Goal: Information Seeking & Learning: Find specific fact

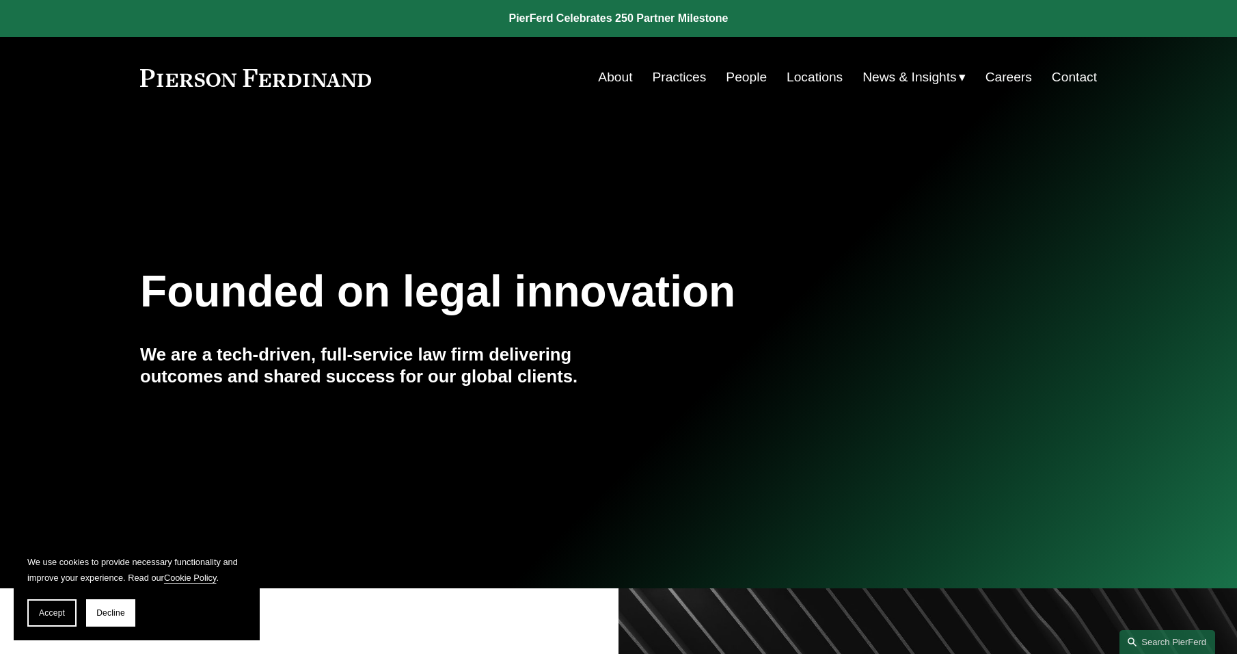
click at [736, 74] on link "People" at bounding box center [746, 77] width 41 height 26
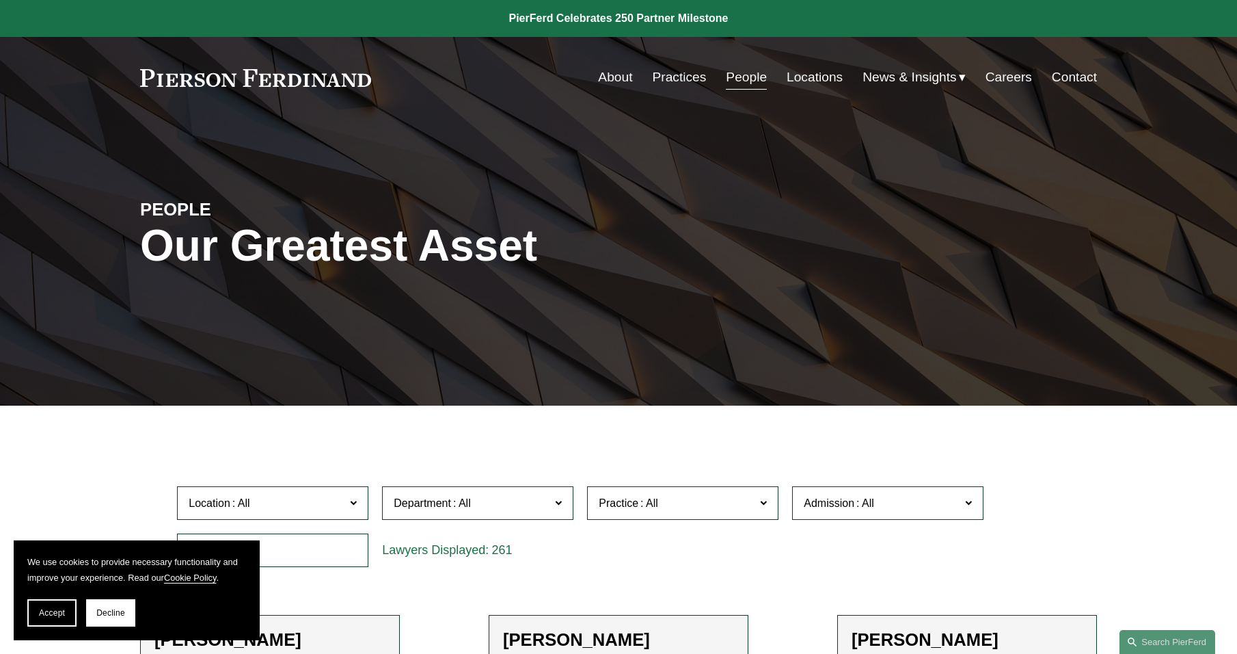
click at [312, 543] on input "text" at bounding box center [272, 549] width 191 height 33
click at [57, 603] on button "Accept" at bounding box center [51, 612] width 49 height 27
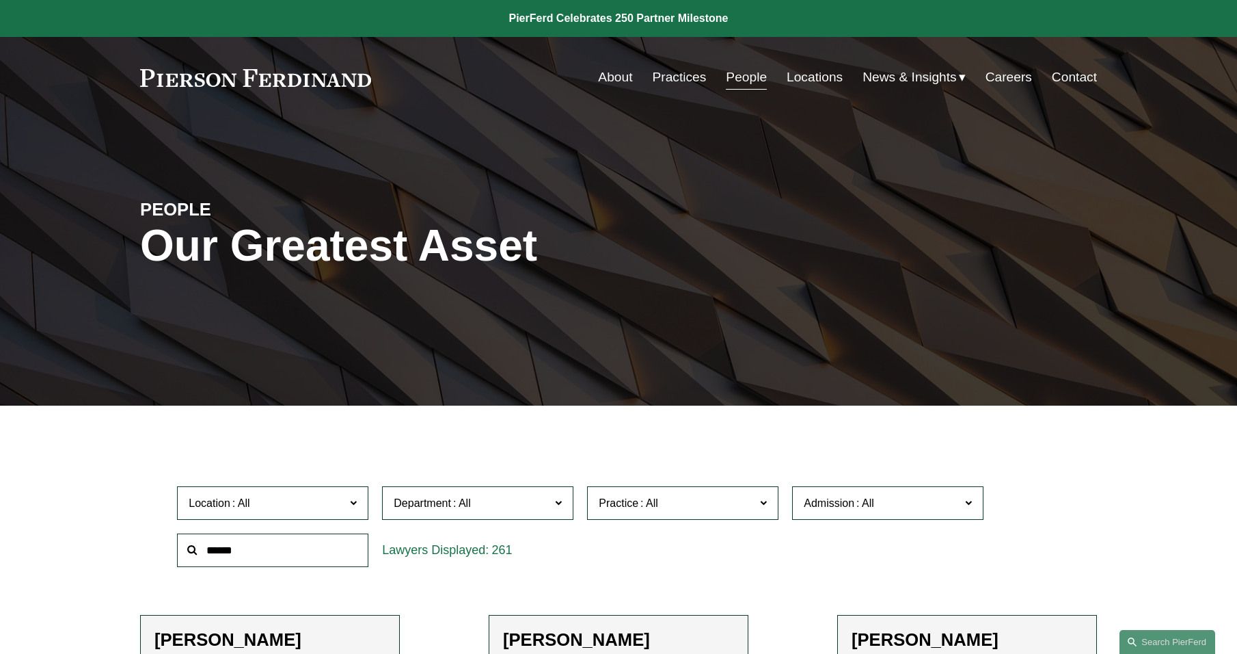
click at [263, 545] on input "text" at bounding box center [272, 549] width 191 height 33
type input "*"
type input "********"
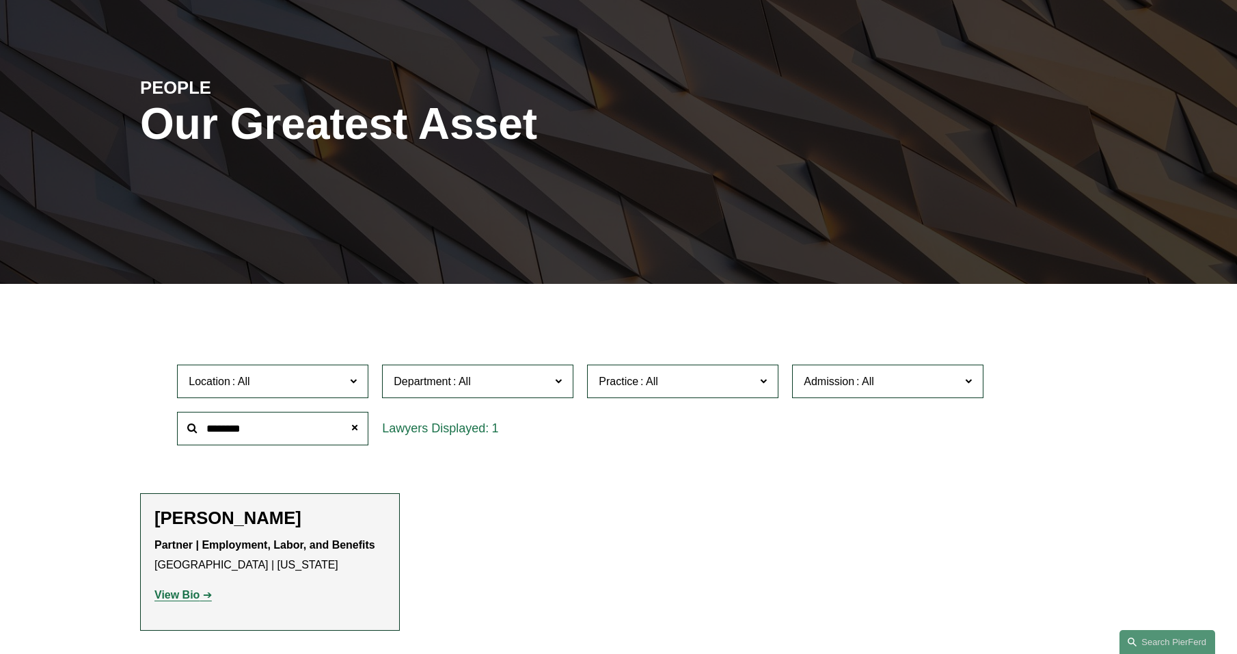
scroll to position [137, 0]
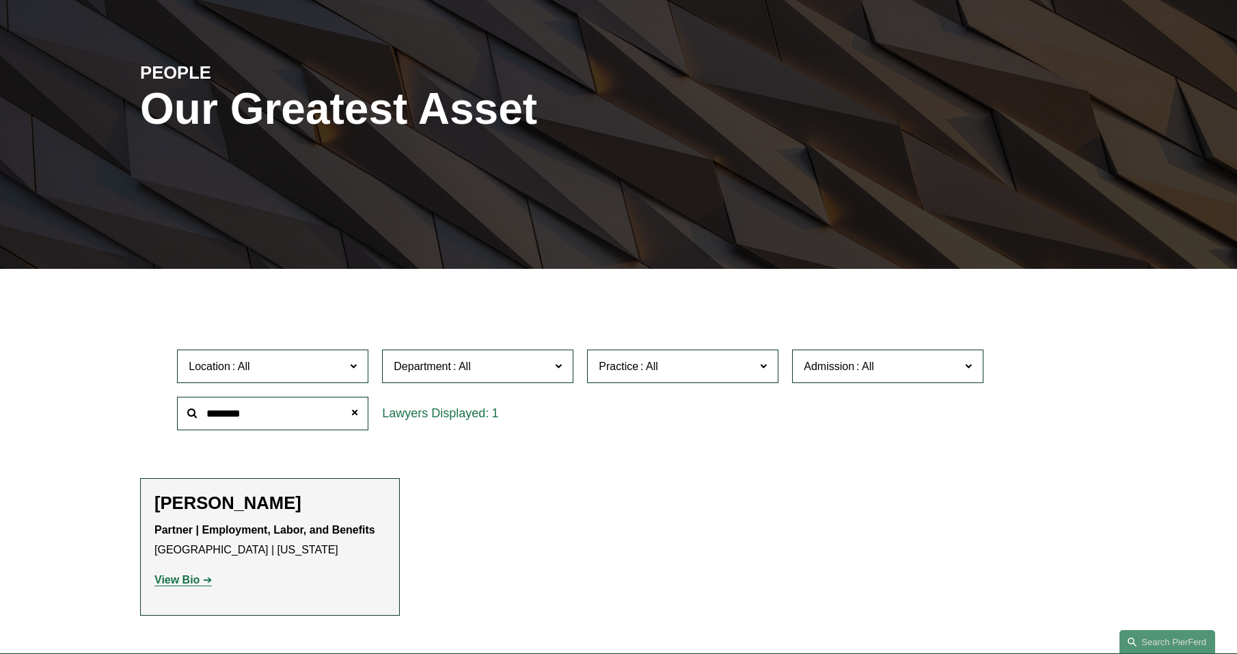
click at [180, 576] on strong "View Bio" at bounding box center [176, 580] width 45 height 12
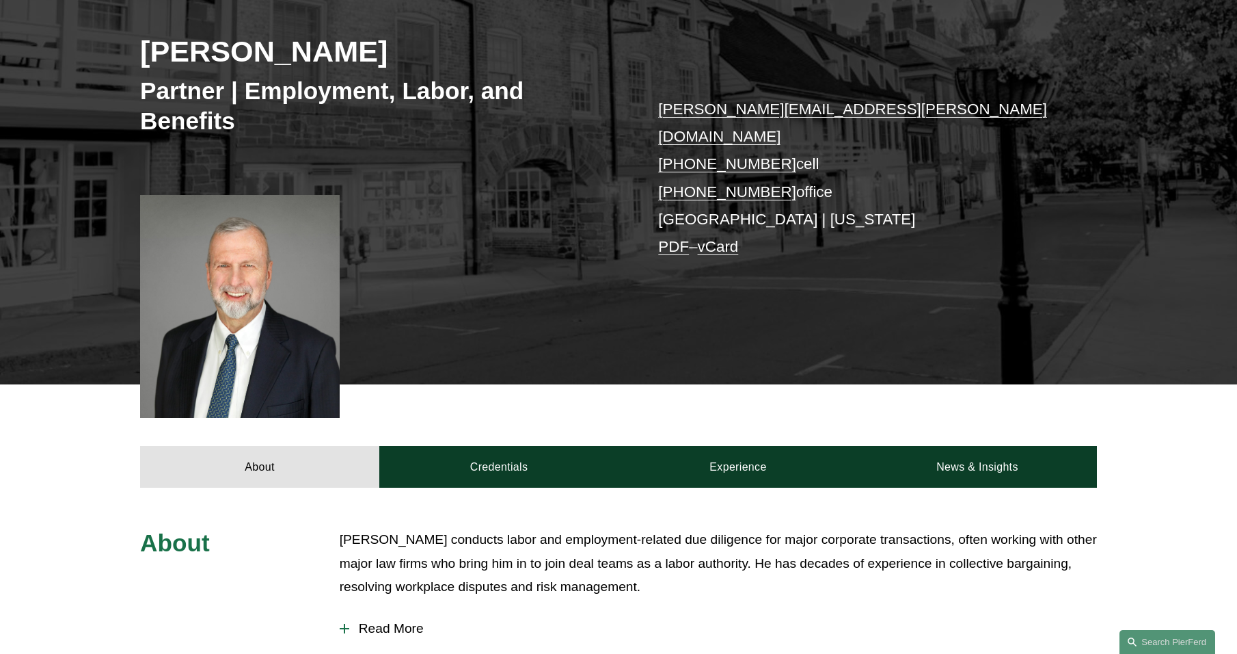
scroll to position [205, 0]
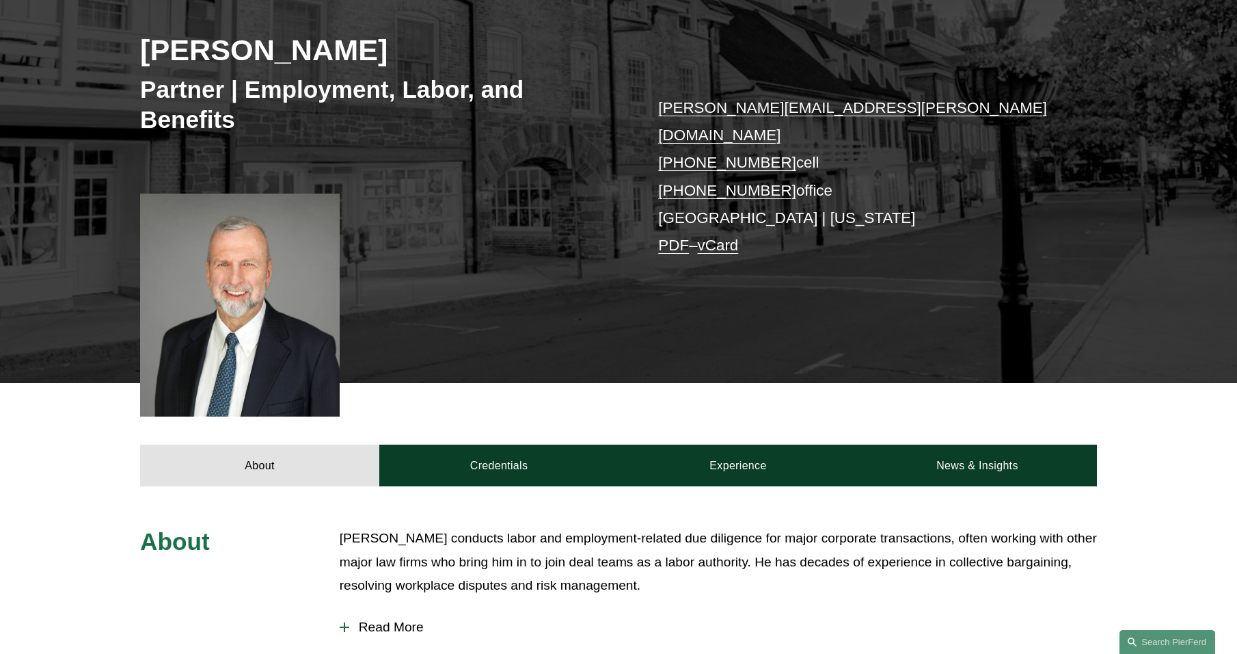
click at [347, 622] on div at bounding box center [345, 627] width 10 height 10
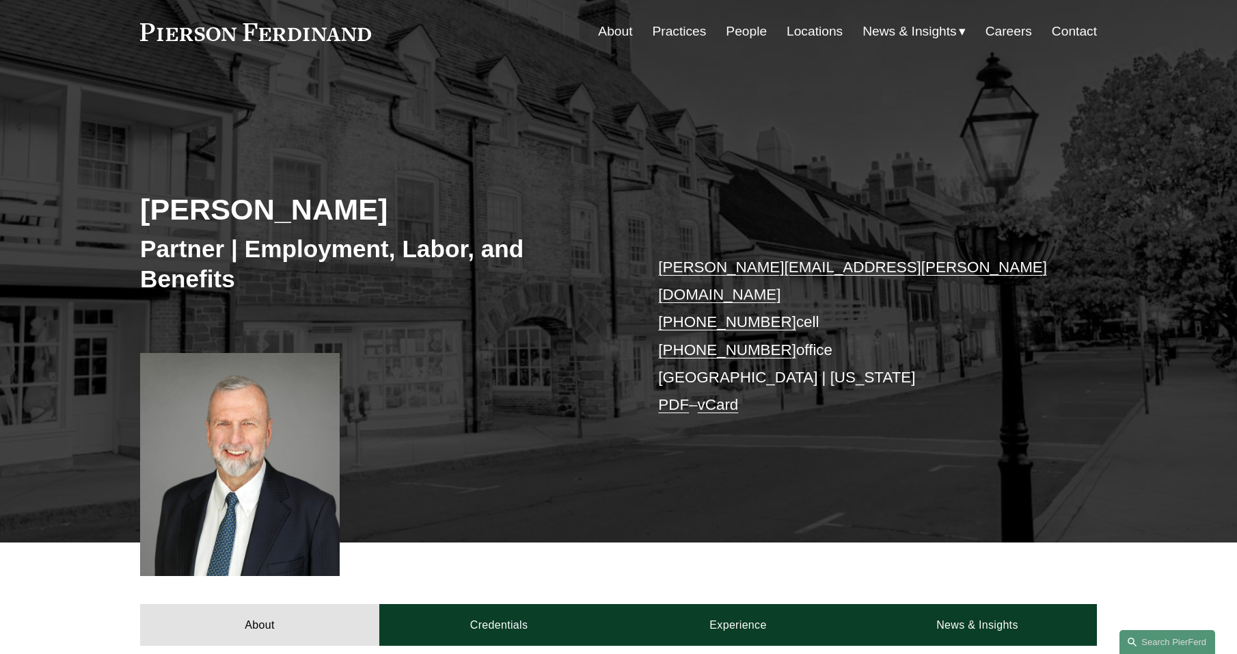
scroll to position [68, 0]
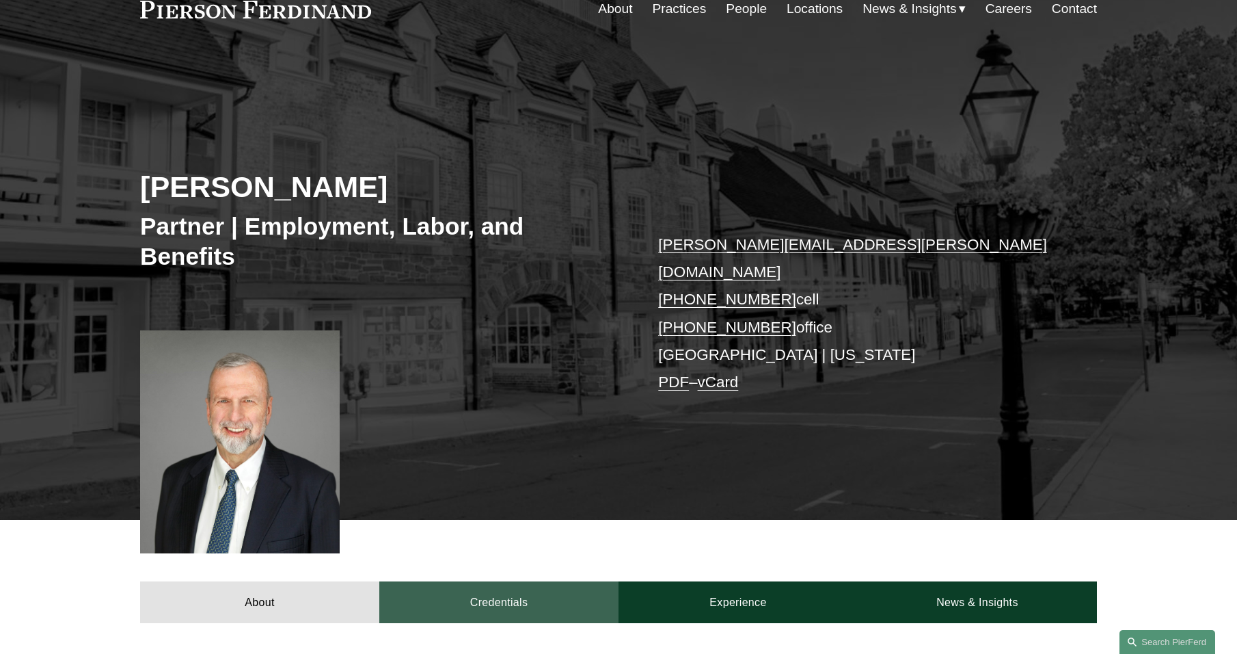
click at [431, 586] on link "Credentials" at bounding box center [498, 601] width 239 height 41
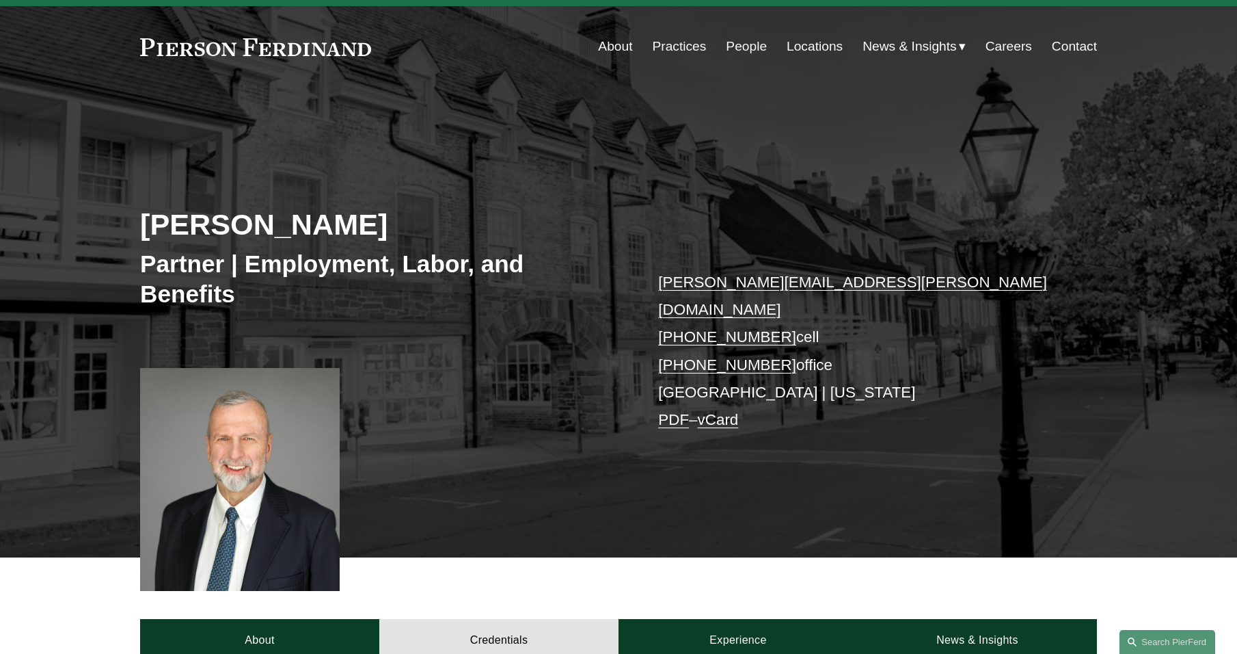
scroll to position [0, 0]
